Goal: Book appointment/travel/reservation

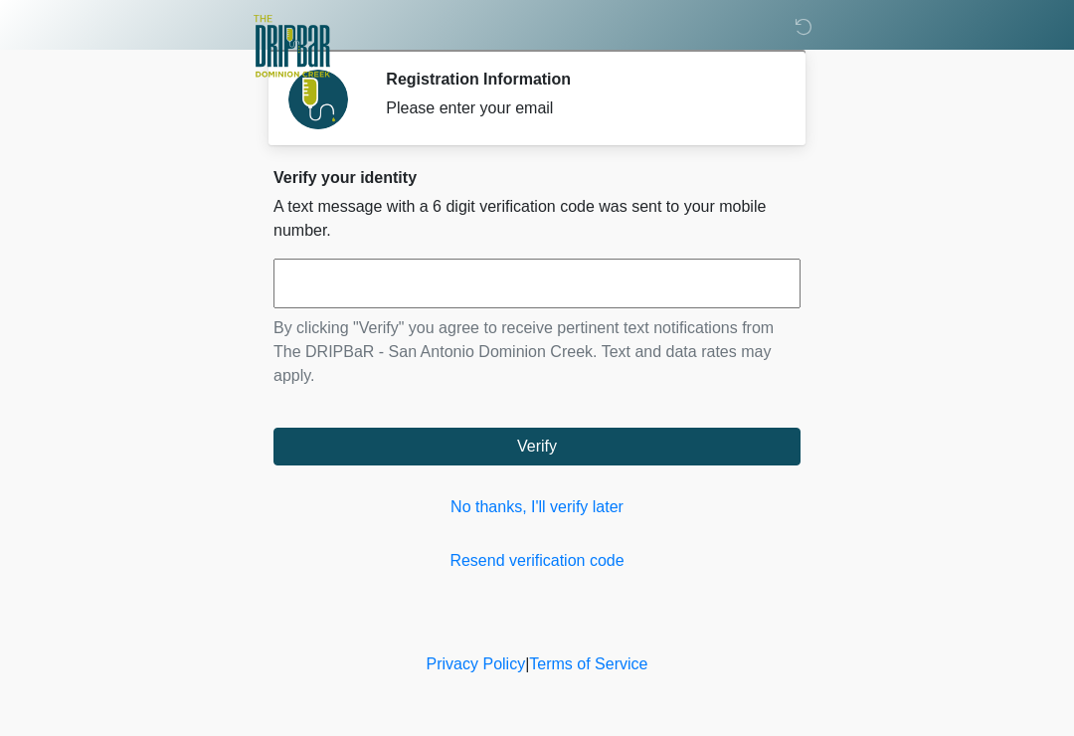
scroll to position [276, 200]
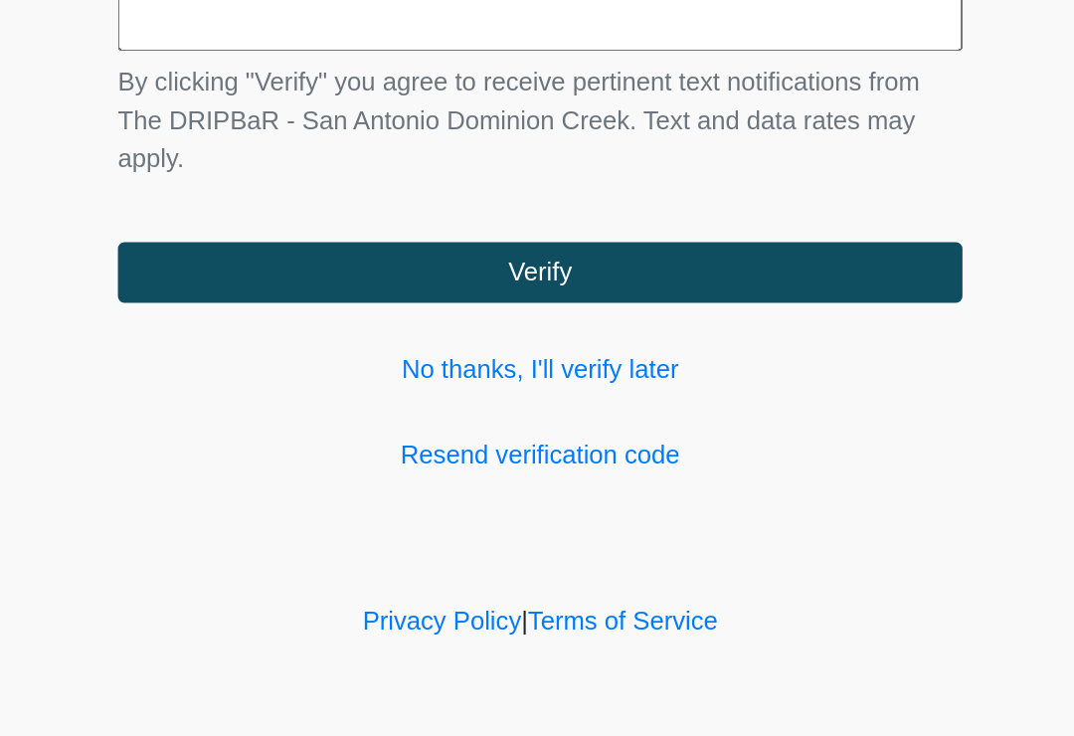
click at [388, 495] on link "No thanks, I'll verify later" at bounding box center [536, 507] width 527 height 24
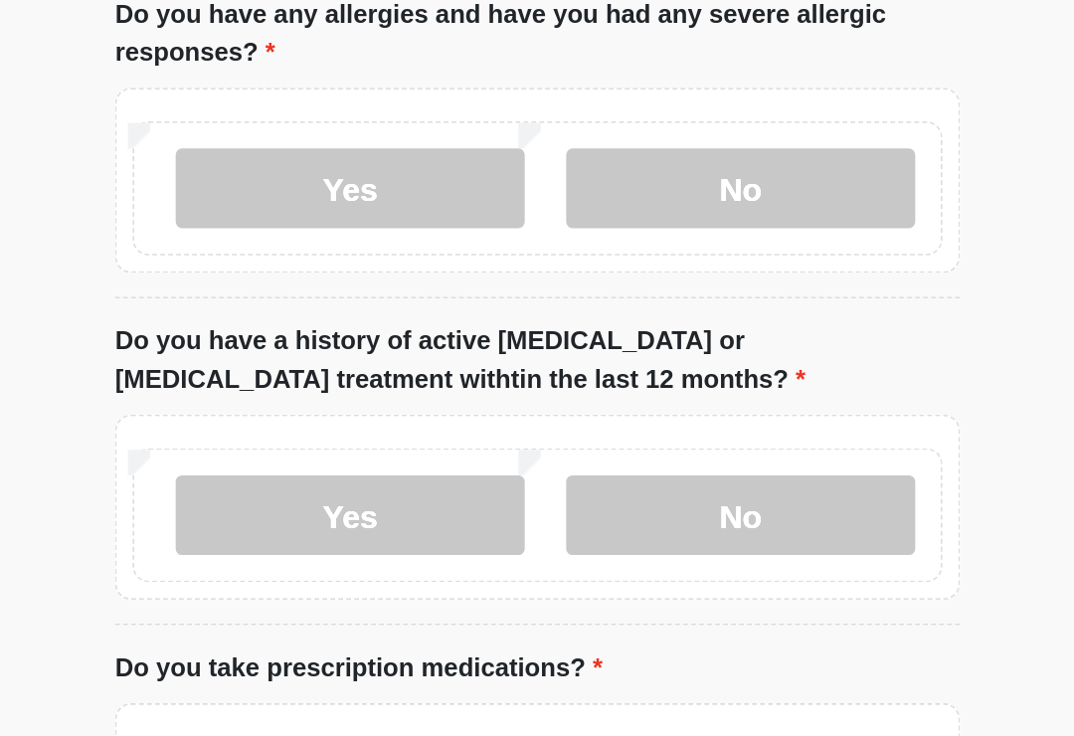
type input "*******"
click at [555, 124] on label "No" at bounding box center [664, 100] width 218 height 50
click at [555, 328] on label "No" at bounding box center [664, 303] width 218 height 50
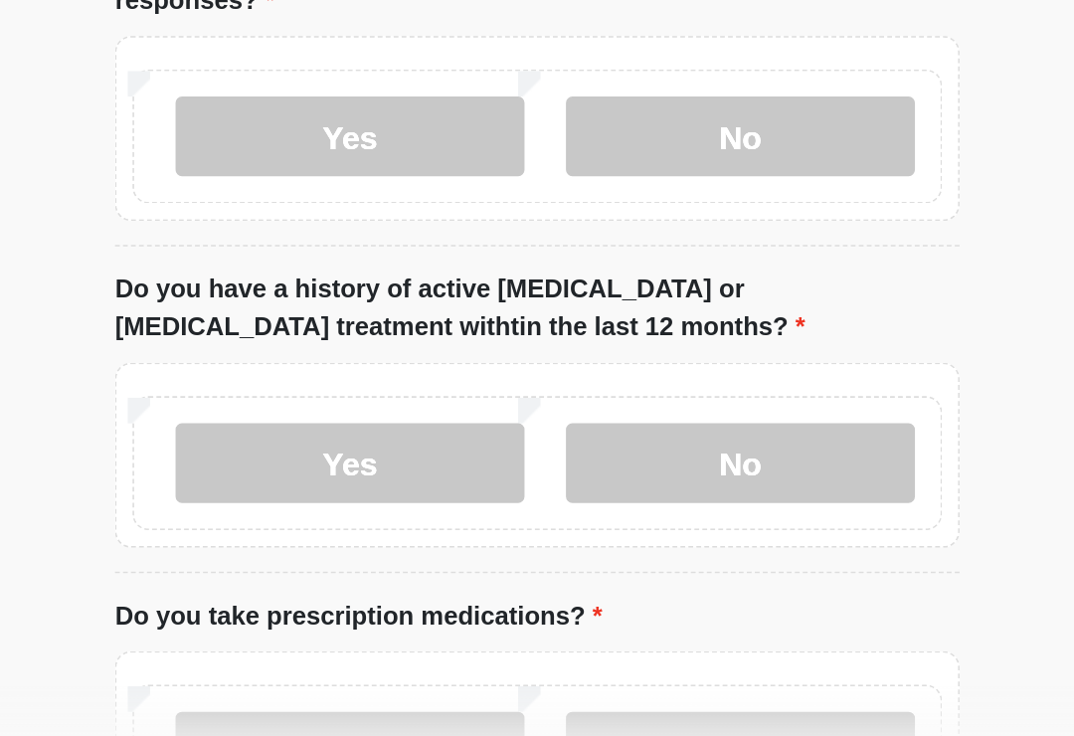
scroll to position [238, 0]
click at [555, 521] on label "No" at bounding box center [664, 546] width 218 height 50
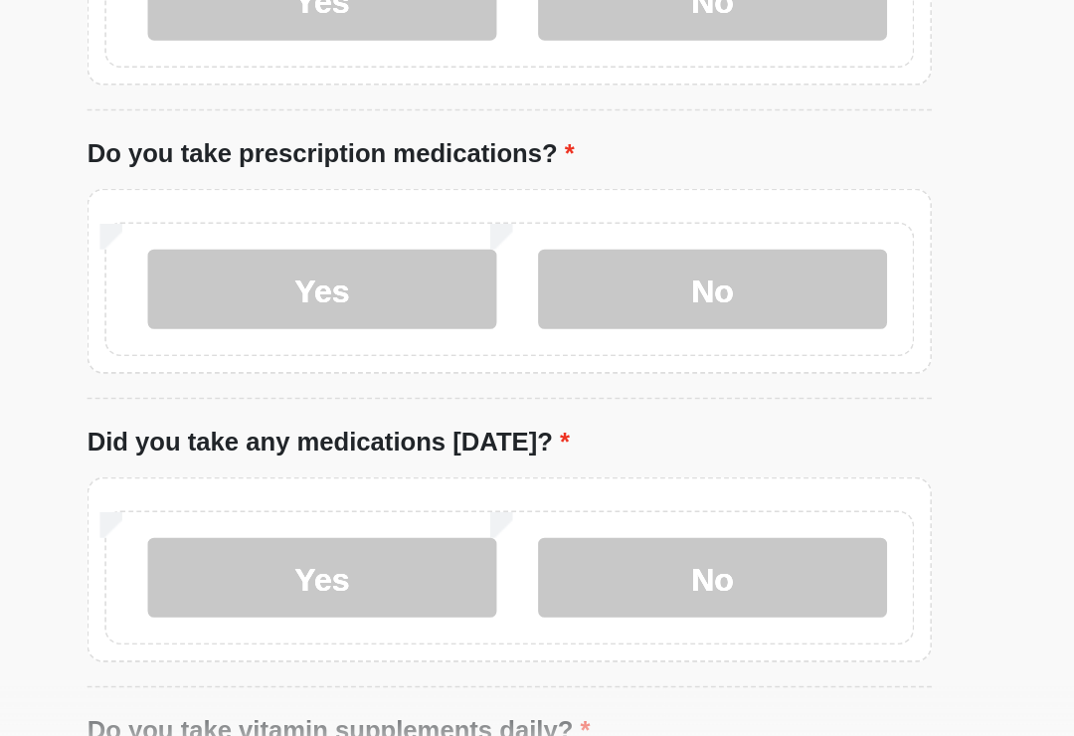
scroll to position [527, 0]
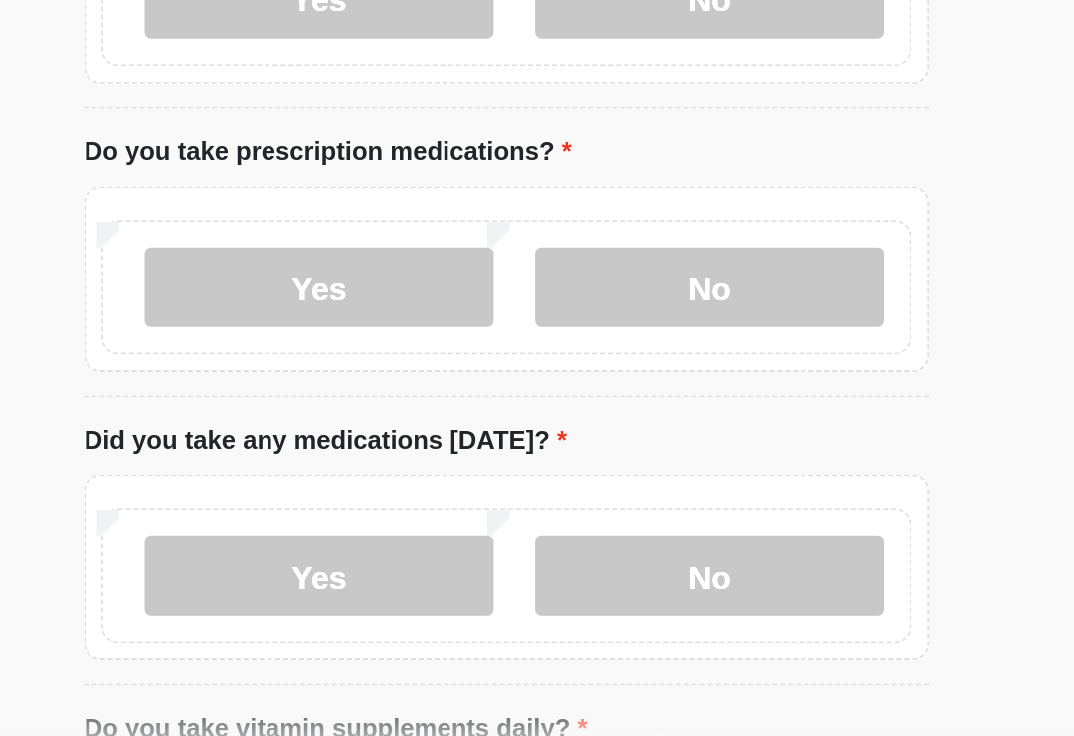
click at [555, 412] on label "No" at bounding box center [664, 437] width 218 height 50
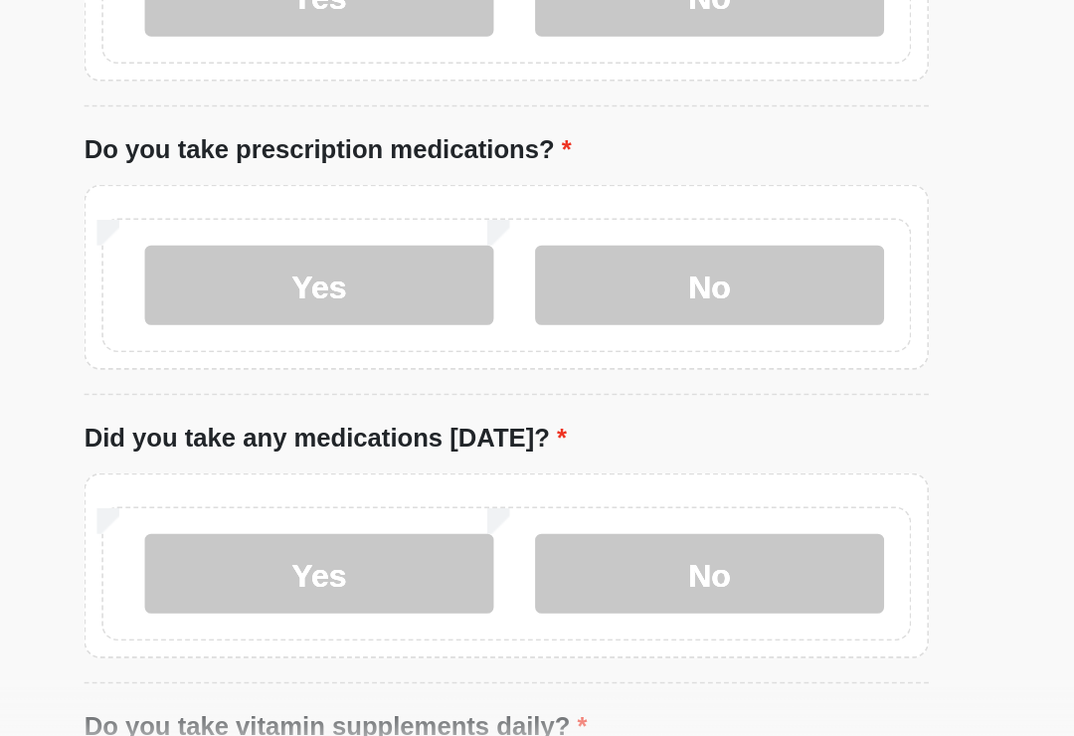
click at [555, 590] on label "No" at bounding box center [664, 615] width 218 height 50
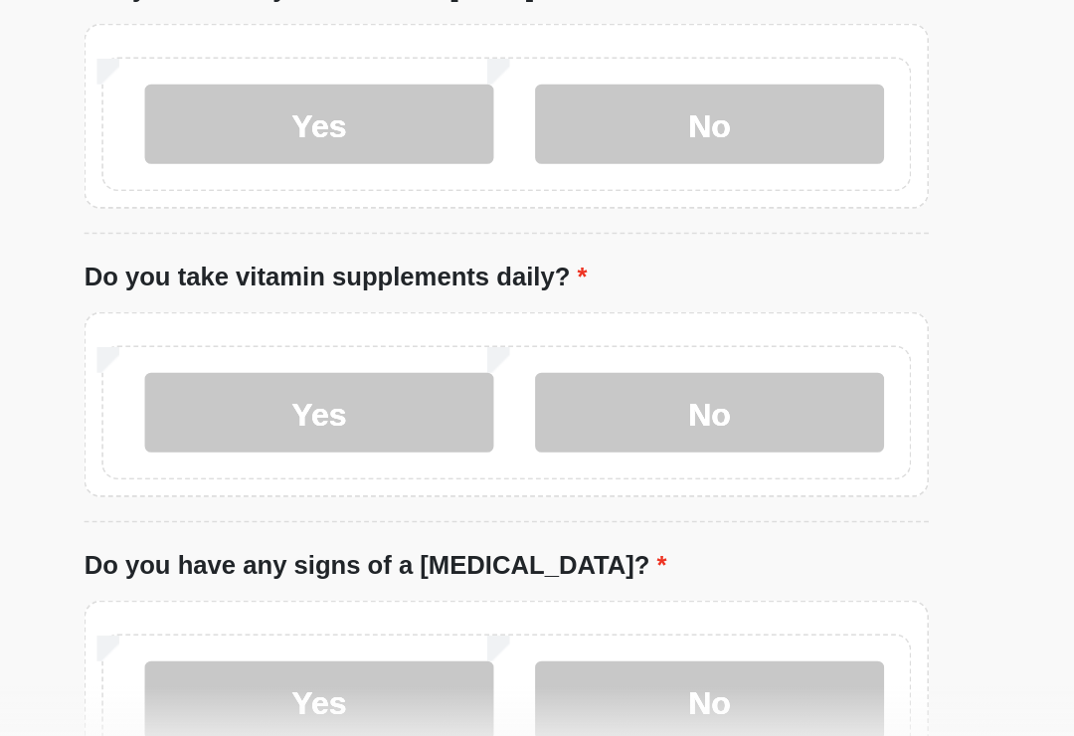
scroll to position [809, 0]
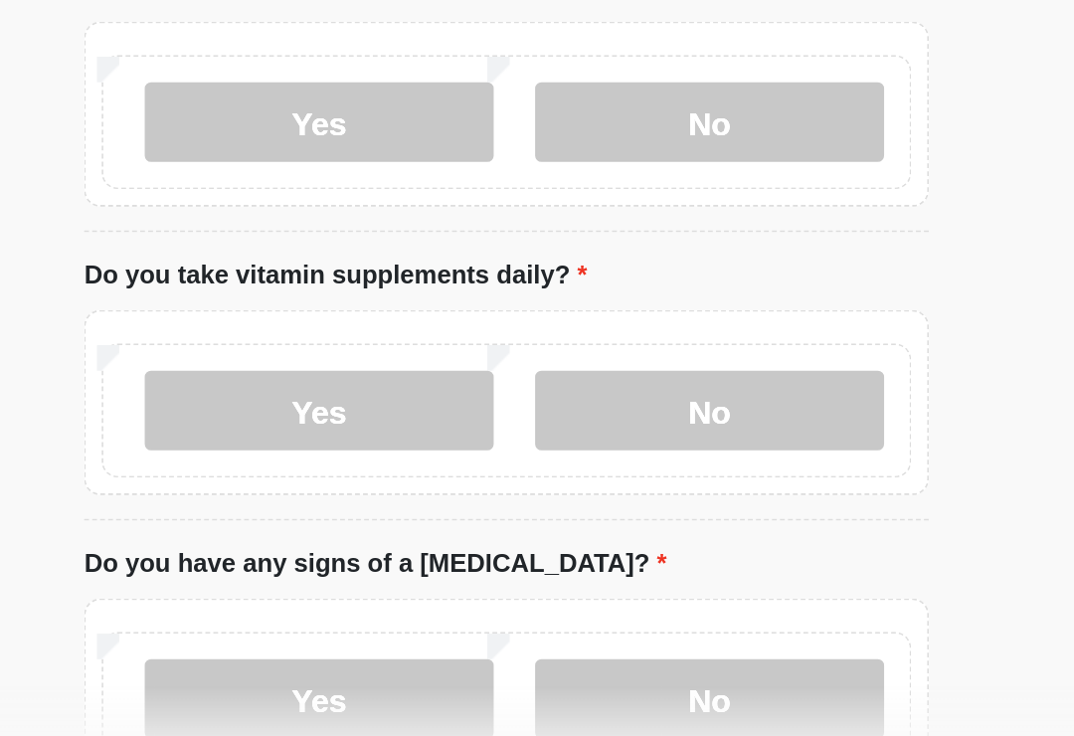
click at [555, 489] on label "No" at bounding box center [664, 514] width 218 height 50
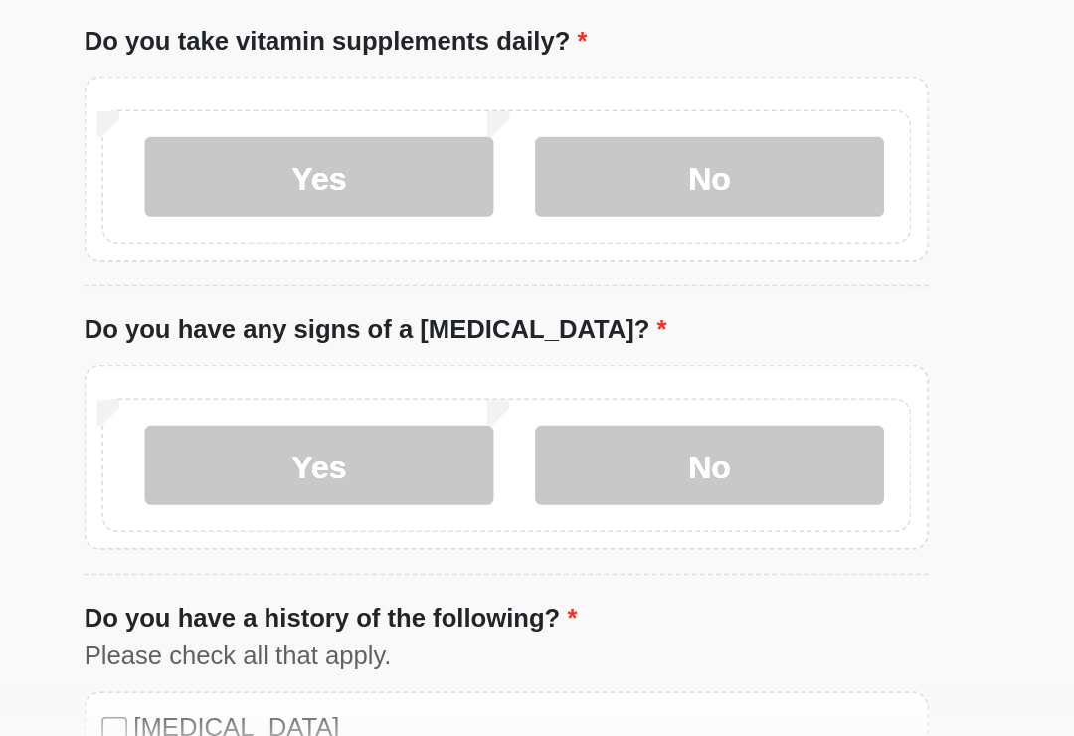
scroll to position [964, 0]
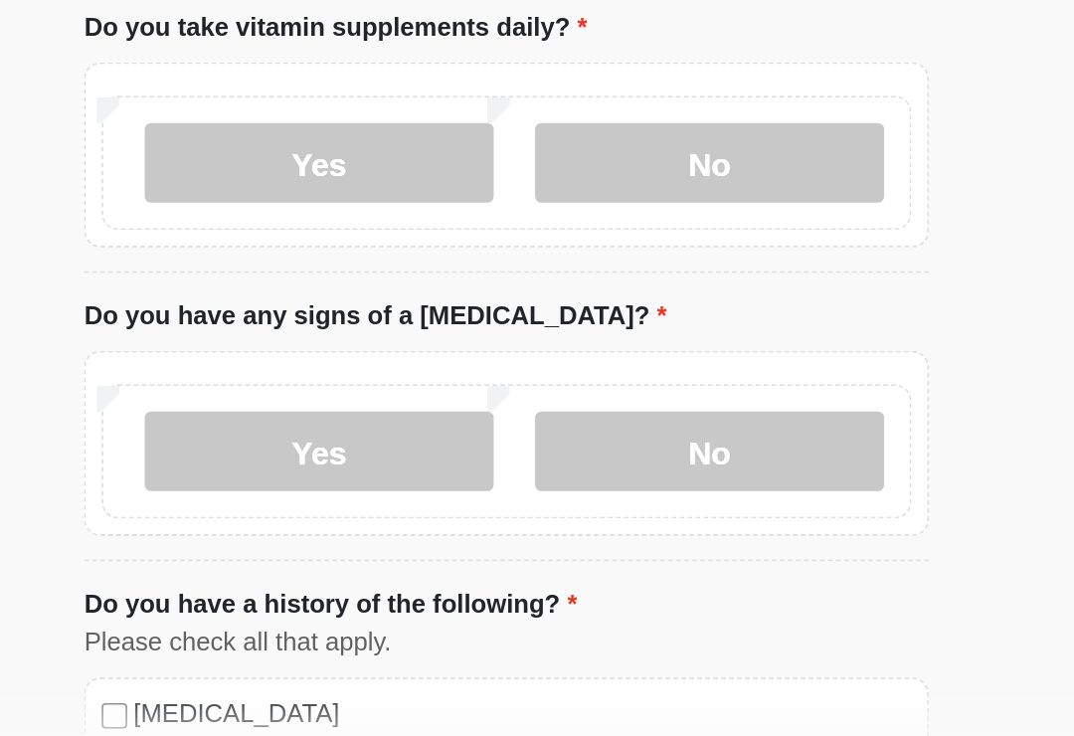
click at [555, 514] on label "No" at bounding box center [664, 539] width 218 height 50
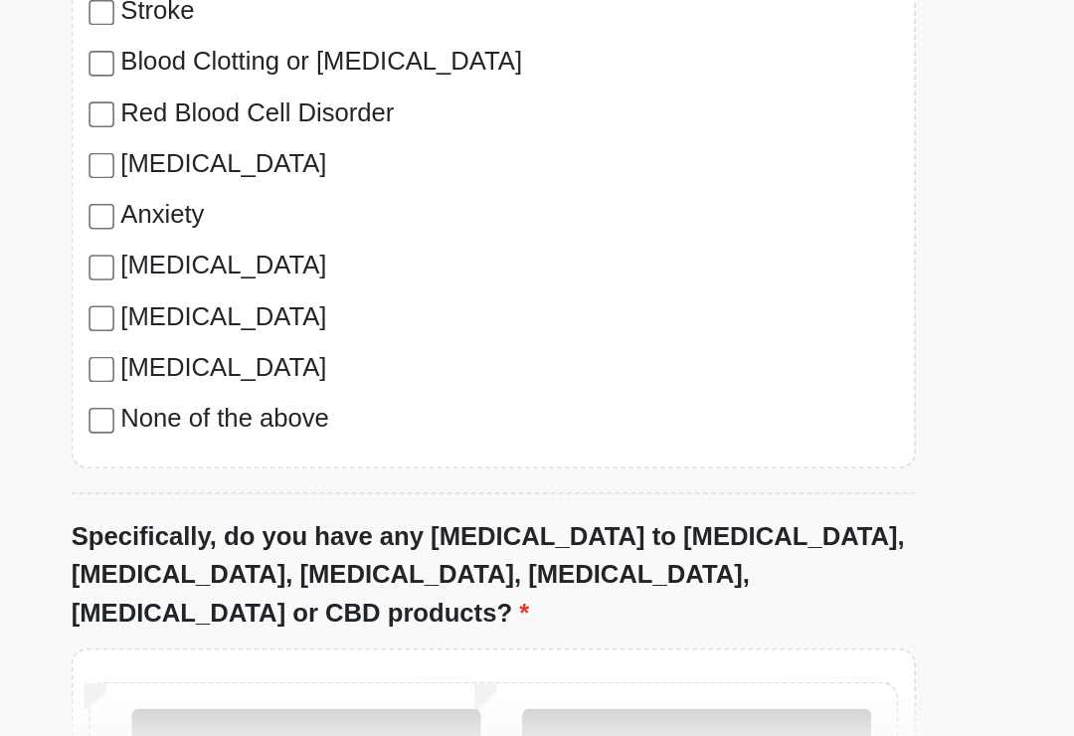
scroll to position [1514, 0]
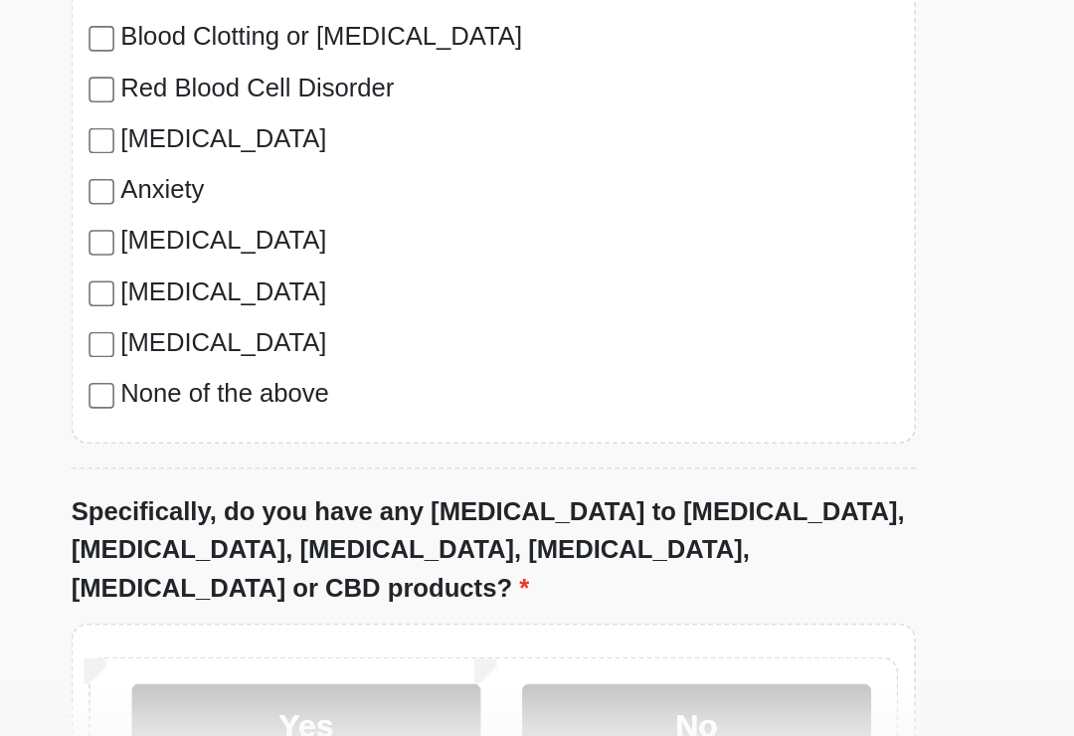
click at [555, 684] on label "No" at bounding box center [664, 709] width 218 height 50
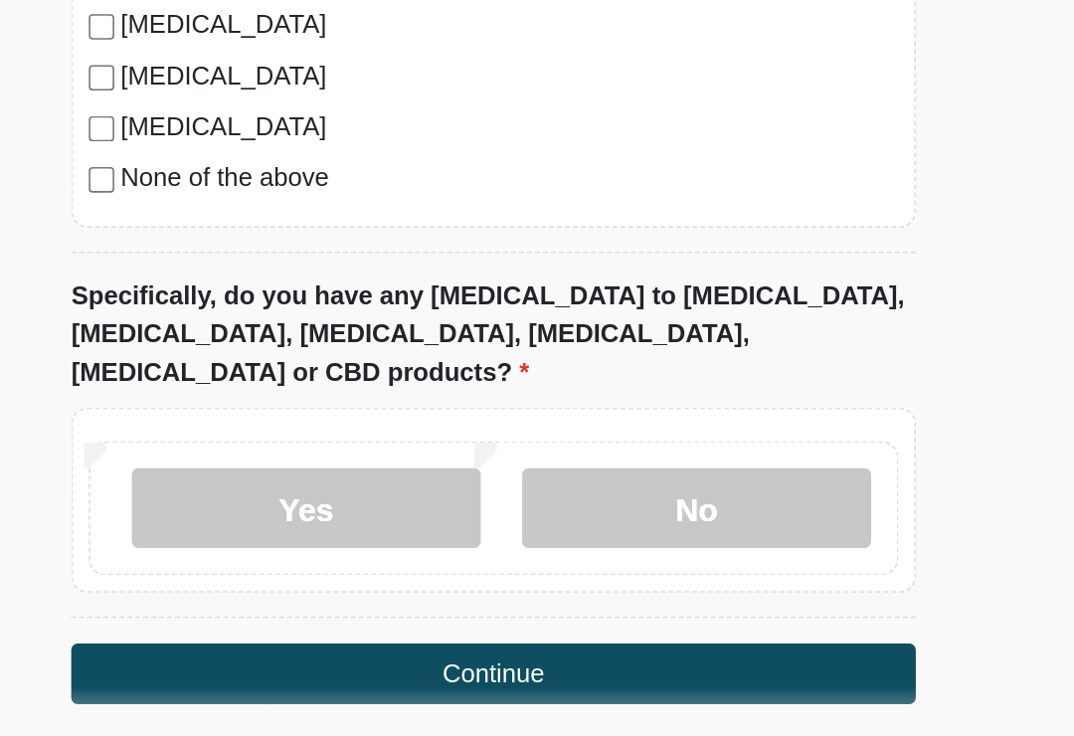
scroll to position [1688, 0]
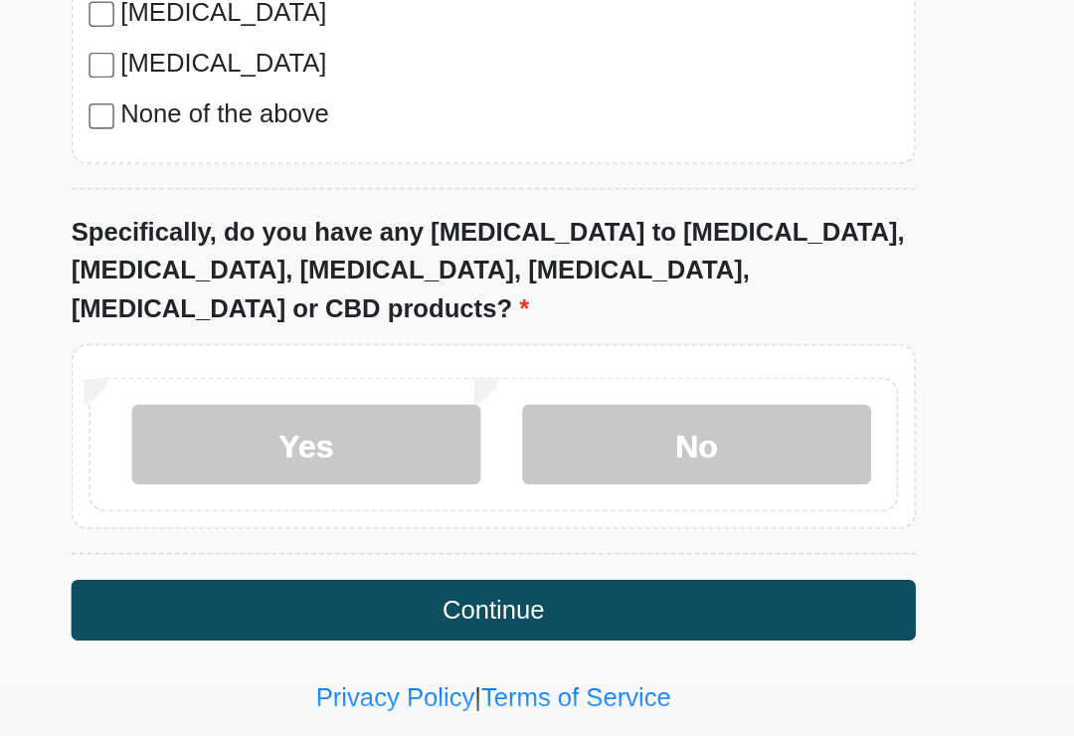
click at [416, 619] on button "Continue" at bounding box center [536, 638] width 527 height 38
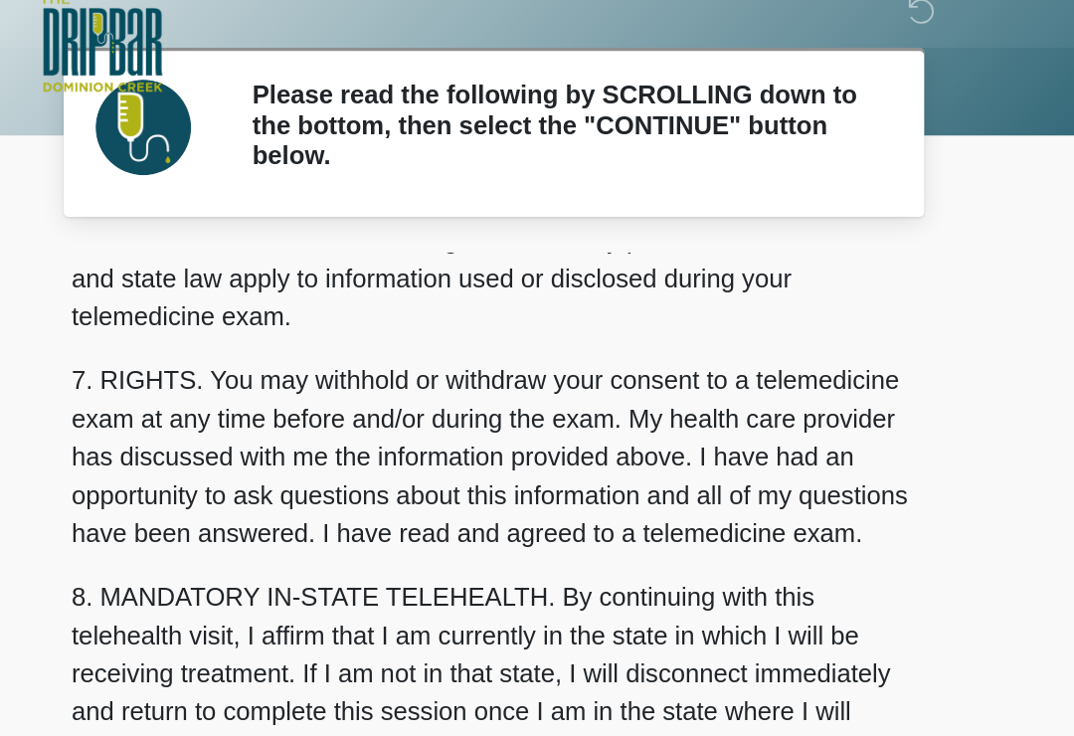
scroll to position [839, 0]
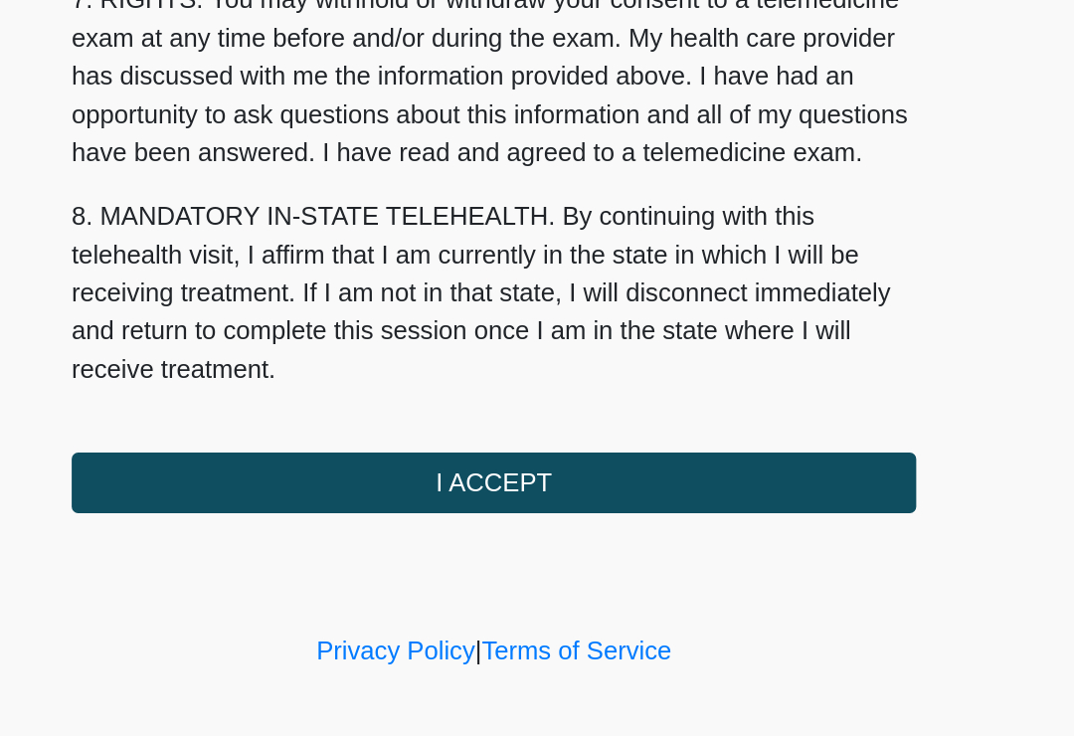
click at [411, 540] on button "I ACCEPT" at bounding box center [536, 559] width 527 height 38
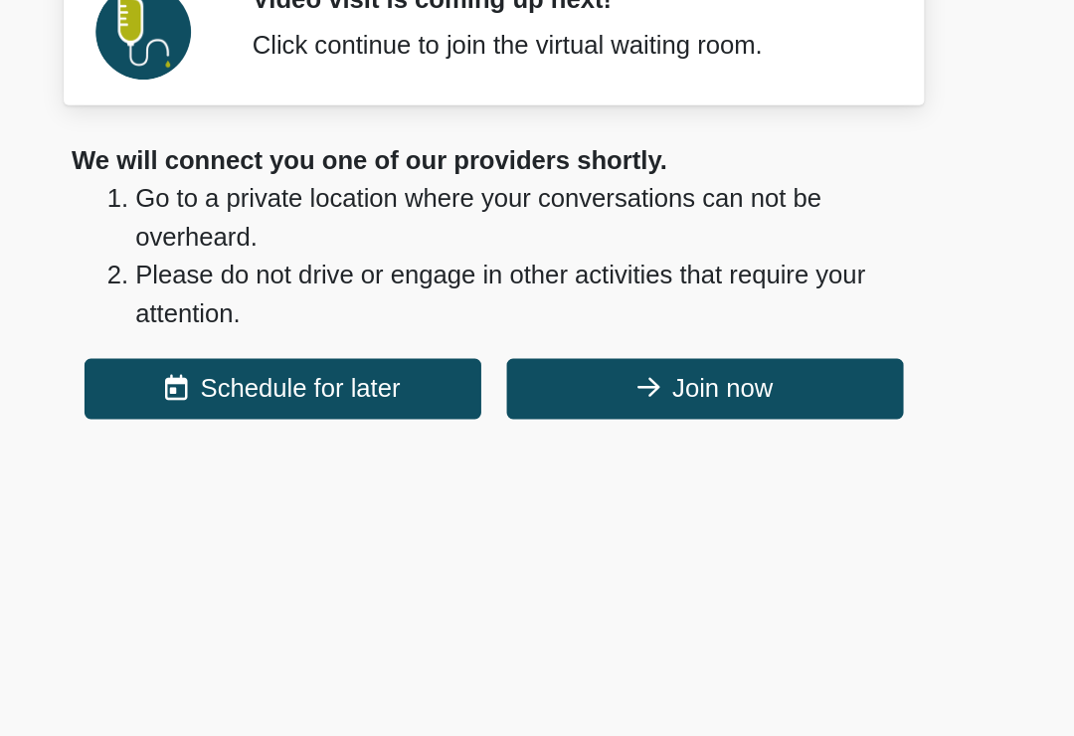
click at [281, 303] on button "Schedule for later" at bounding box center [405, 322] width 248 height 38
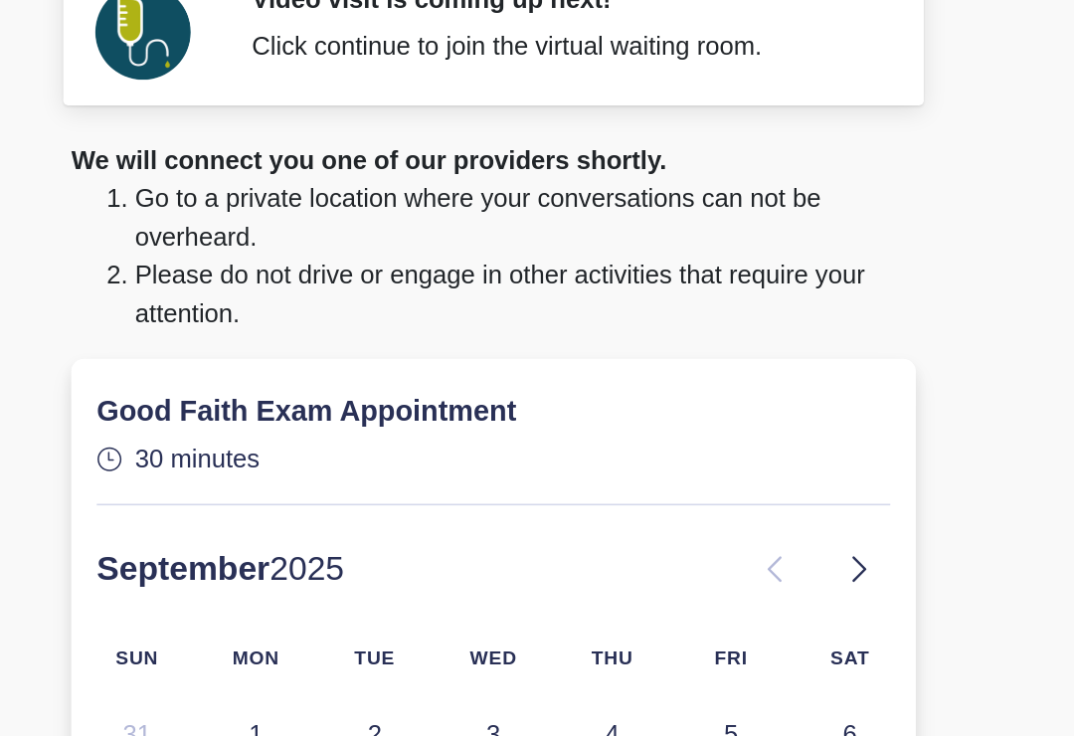
click at [599, 170] on div "‎ ‎ ‎ ‎ Video visit is coming up next! Click continue to join the virtual waiti…" at bounding box center [537, 709] width 596 height 1379
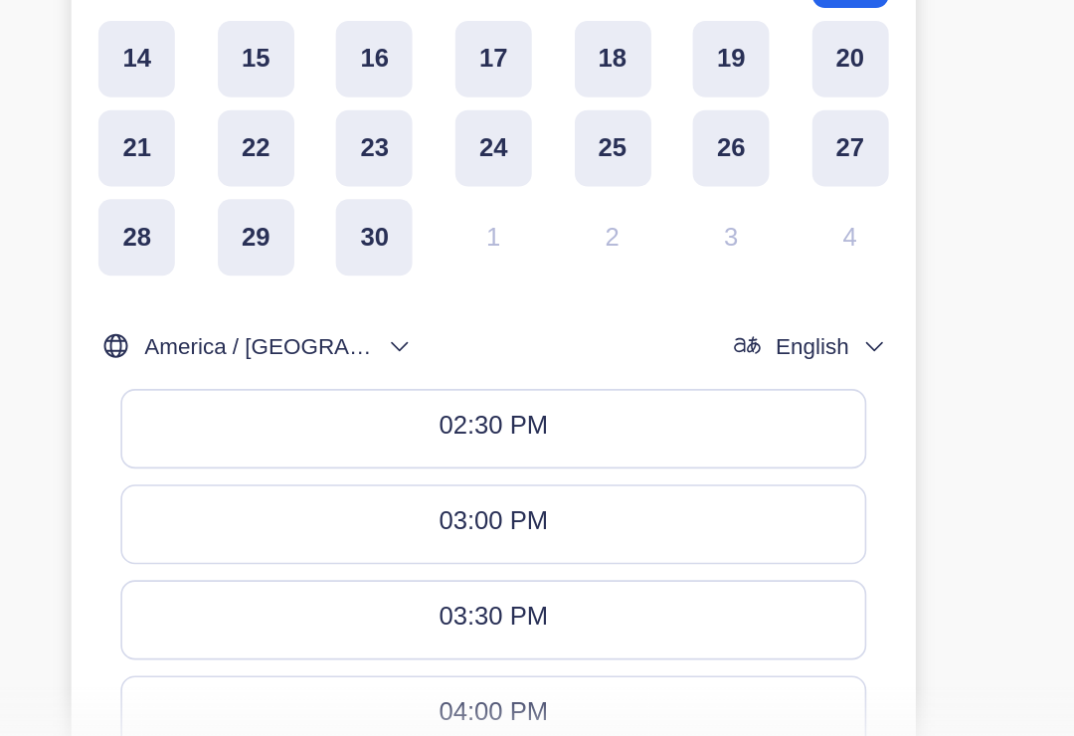
scroll to position [377, 0]
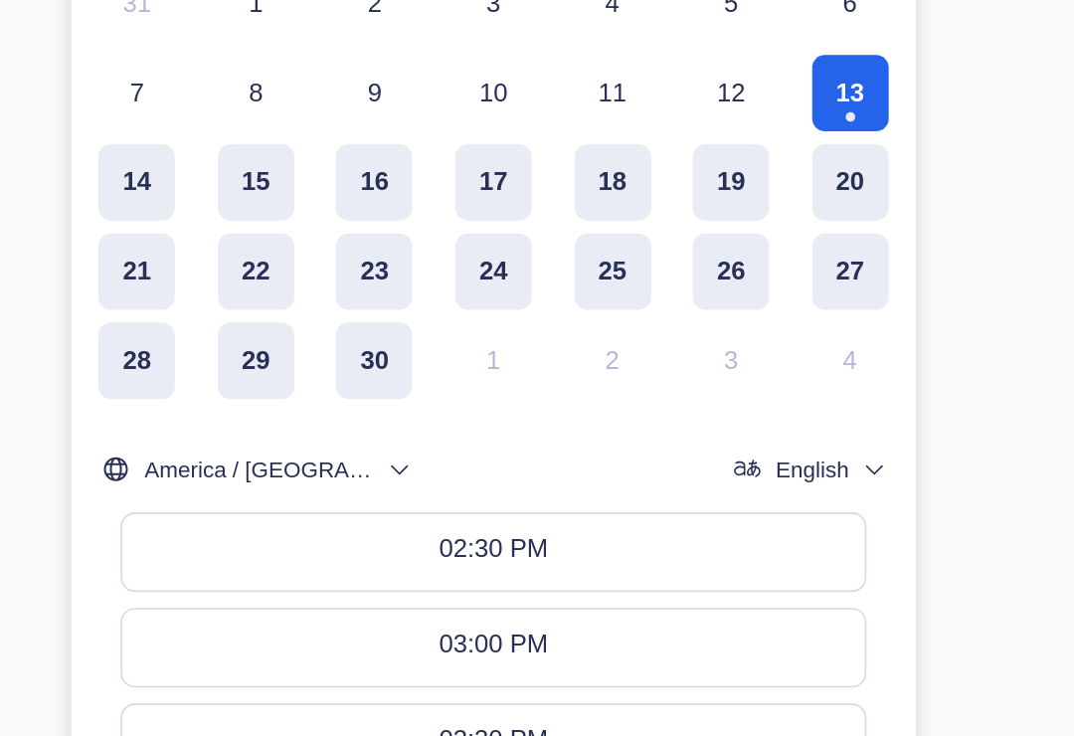
click at [493, 479] on button "02:30 PM" at bounding box center [536, 503] width 463 height 48
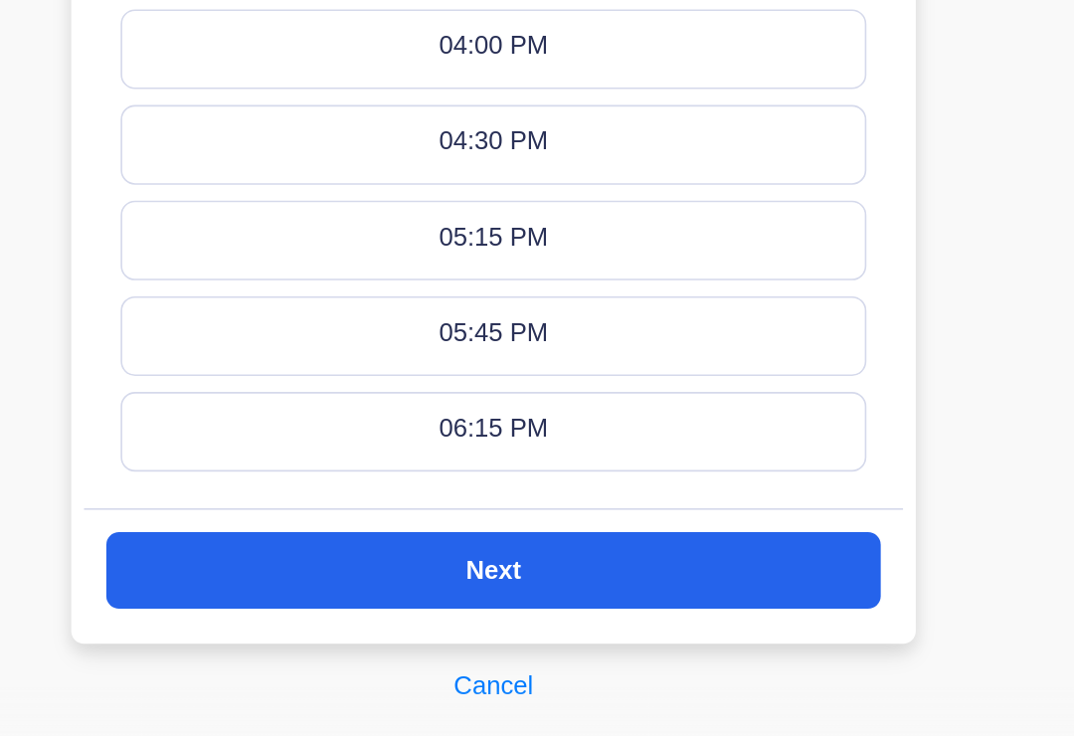
scroll to position [844, 0]
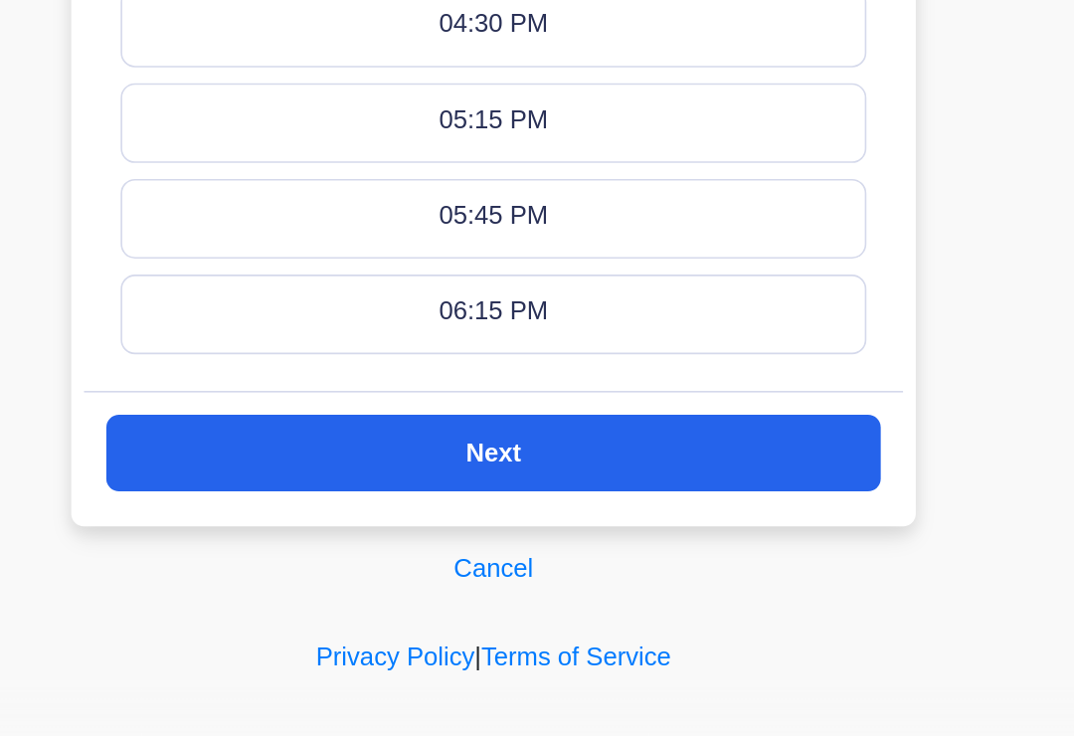
click at [498, 516] on button "Next" at bounding box center [536, 540] width 483 height 48
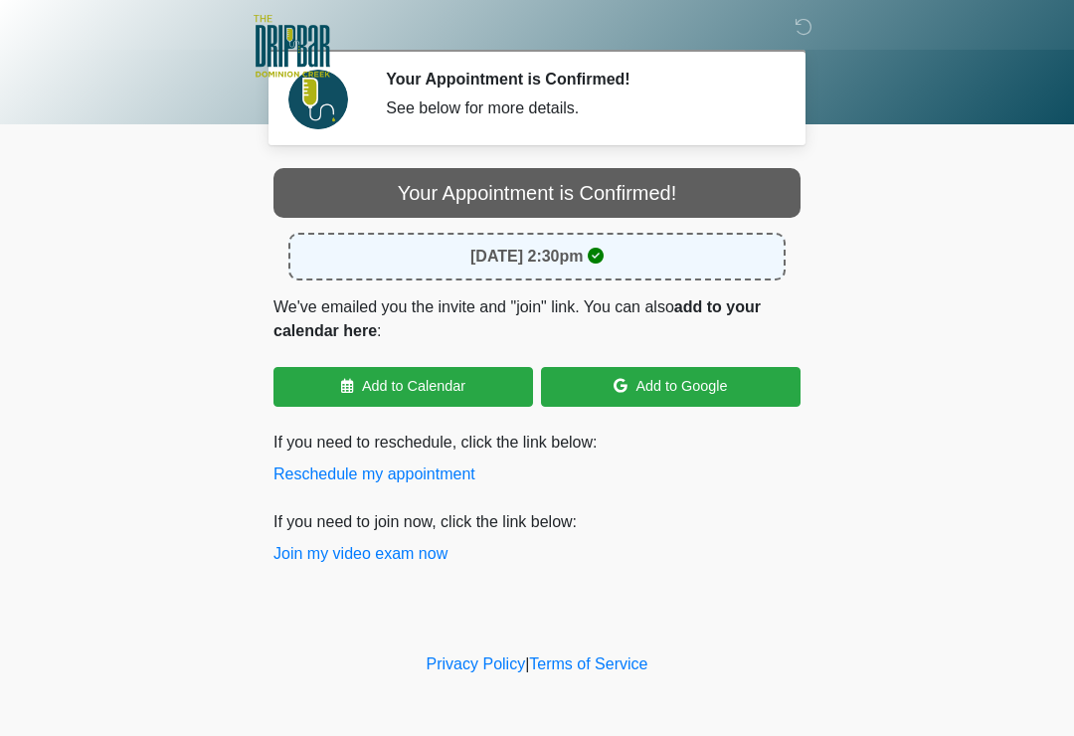
click at [298, 552] on button "Join my video exam now" at bounding box center [360, 554] width 174 height 24
